Goal: Task Accomplishment & Management: Complete application form

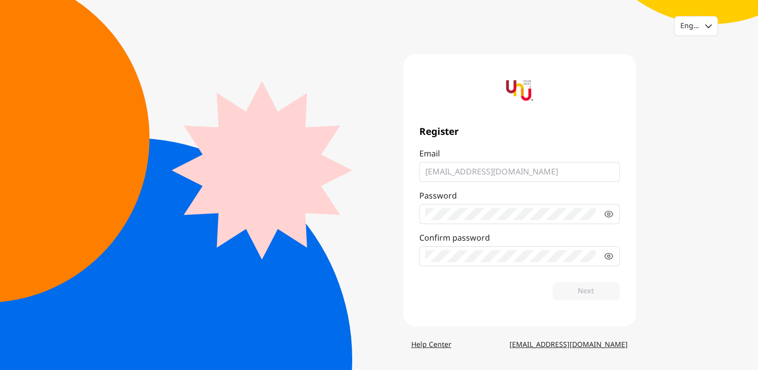
click at [603, 215] on label "Password" at bounding box center [519, 207] width 200 height 34
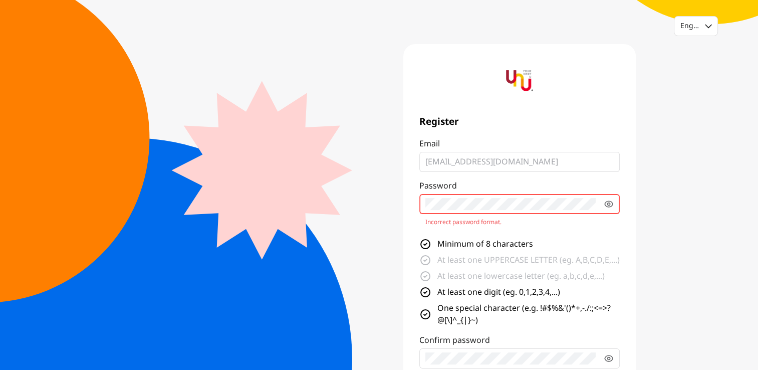
click at [288, 180] on main "Register Email anutchai@tacconsumer.com Password Incorrect password format. Min…" at bounding box center [379, 236] width 513 height 384
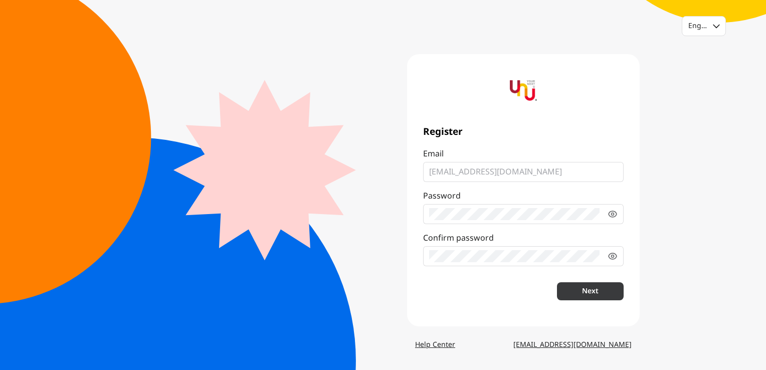
click at [579, 296] on button "Next" at bounding box center [590, 291] width 67 height 18
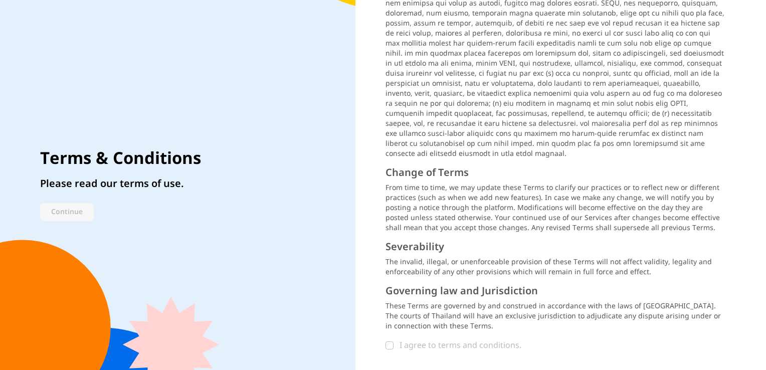
scroll to position [1247, 0]
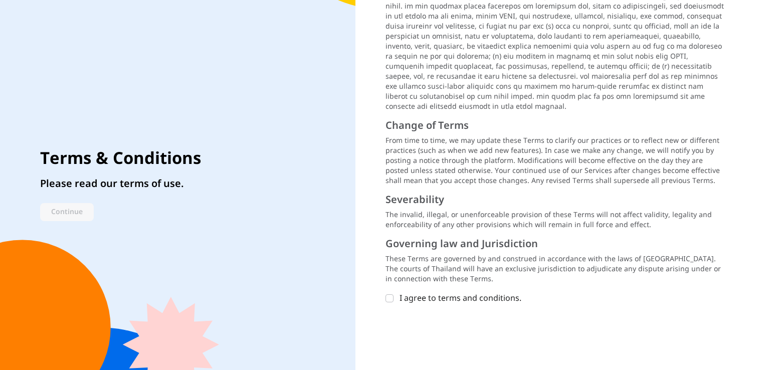
click at [393, 292] on label "I agree to terms and conditions." at bounding box center [549, 298] width 328 height 12
click at [393, 294] on input "I agree to terms and conditions." at bounding box center [389, 298] width 8 height 8
checkbox input "true"
click at [75, 213] on button "Continue" at bounding box center [67, 212] width 54 height 18
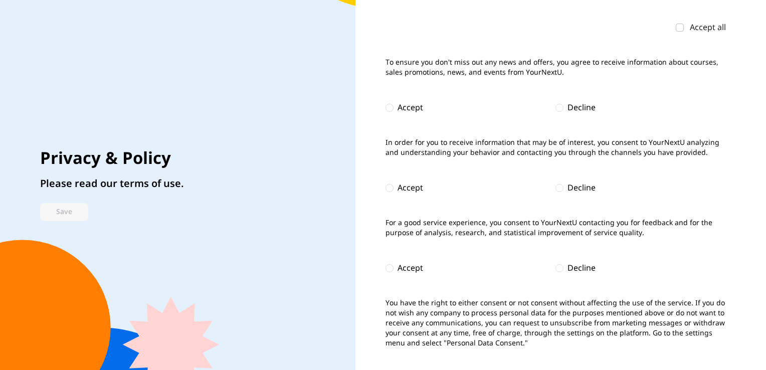
click at [383, 108] on div "Accept all To ensure you don't miss out any news and offers, you agree to recei…" at bounding box center [560, 185] width 410 height 370
click at [389, 109] on div at bounding box center [389, 108] width 8 height 8
checkbox input "false"
click at [392, 191] on input "radio" at bounding box center [389, 188] width 8 height 8
radio input "true"
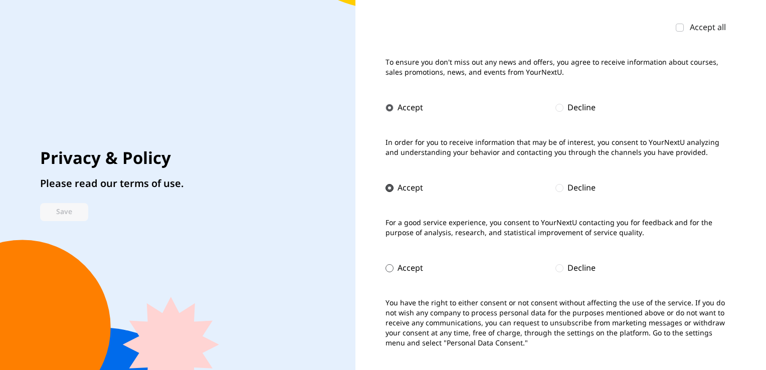
click at [387, 266] on div at bounding box center [389, 268] width 8 height 8
click at [45, 217] on button "Save" at bounding box center [64, 212] width 48 height 18
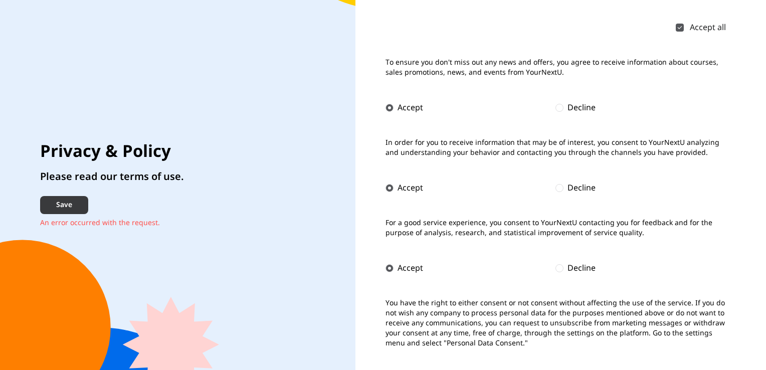
click at [47, 209] on button "Save" at bounding box center [64, 205] width 48 height 18
click at [680, 27] on icon at bounding box center [680, 28] width 6 height 6
click at [680, 27] on input "Accept all" at bounding box center [680, 28] width 8 height 8
click at [680, 27] on icon at bounding box center [679, 27] width 3 height 1
click at [680, 27] on input "Accept all" at bounding box center [680, 28] width 8 height 8
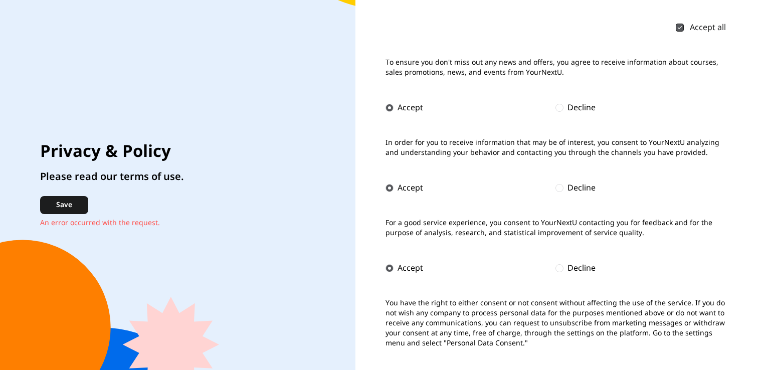
click at [680, 27] on icon at bounding box center [680, 28] width 6 height 6
click at [680, 27] on input "Accept all" at bounding box center [680, 28] width 8 height 8
click at [682, 31] on div at bounding box center [680, 28] width 8 height 8
click at [682, 31] on input "Accept all" at bounding box center [680, 28] width 8 height 8
click at [67, 204] on button "Save" at bounding box center [64, 205] width 48 height 18
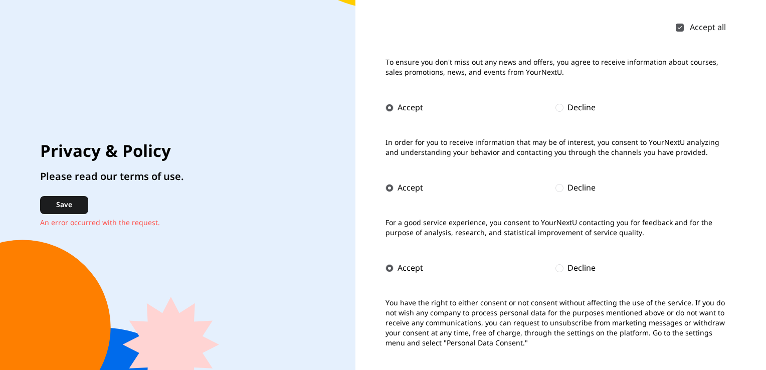
click at [566, 110] on div "Decline" at bounding box center [575, 108] width 40 height 12
click at [567, 187] on div "Decline" at bounding box center [575, 188] width 40 height 12
click at [572, 268] on div "Decline" at bounding box center [581, 268] width 28 height 12
click at [76, 207] on button "Save" at bounding box center [64, 205] width 48 height 18
click at [392, 107] on div at bounding box center [389, 108] width 8 height 8
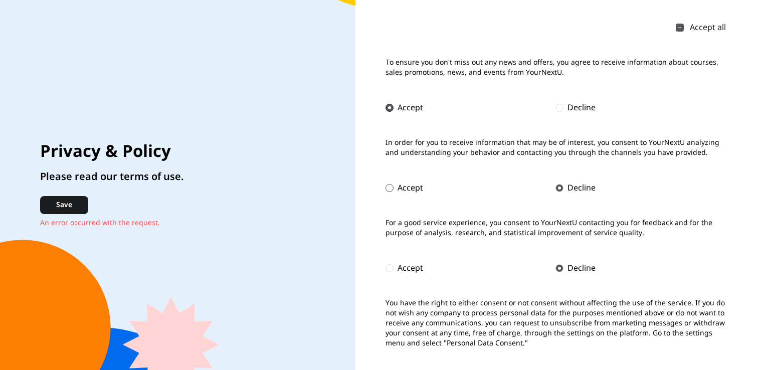
click at [389, 188] on div at bounding box center [389, 188] width 8 height 8
click at [391, 269] on div at bounding box center [389, 268] width 8 height 8
click at [58, 207] on button "Save" at bounding box center [64, 205] width 48 height 18
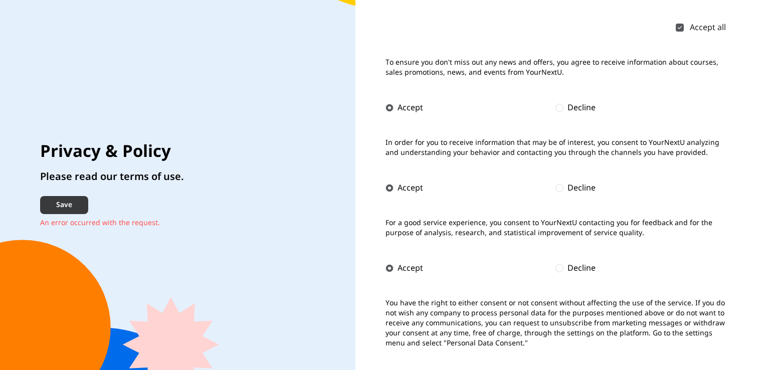
checkbox input "true"
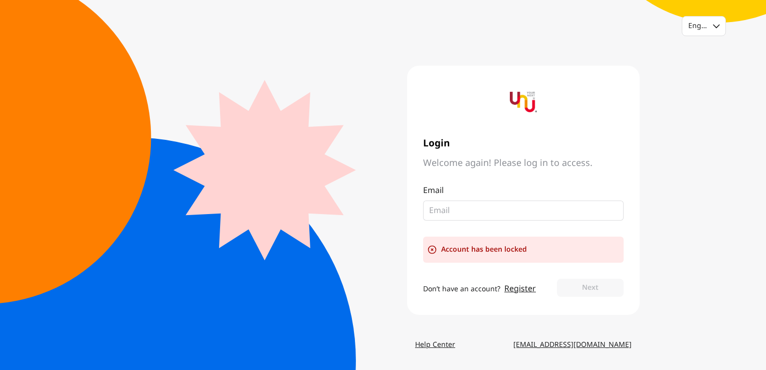
click at [487, 211] on input "email" at bounding box center [519, 210] width 180 height 12
click at [517, 292] on link "Register" at bounding box center [520, 289] width 32 height 12
